Goal: Navigation & Orientation: Find specific page/section

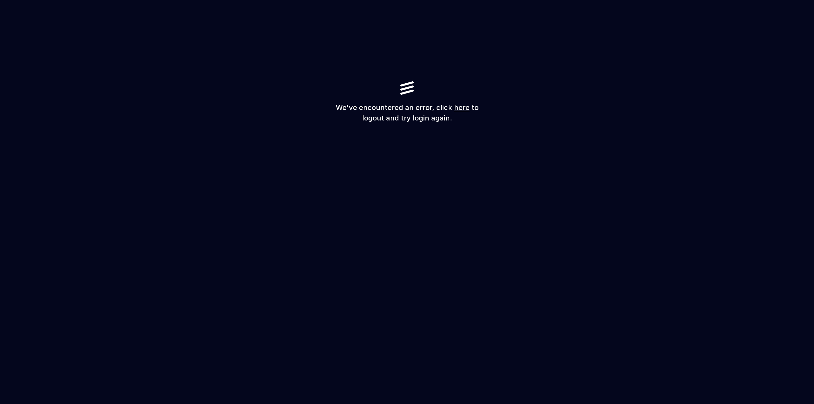
click at [462, 105] on link "here" at bounding box center [462, 107] width 16 height 8
